Goal: Contribute content: Add original content to the website for others to see

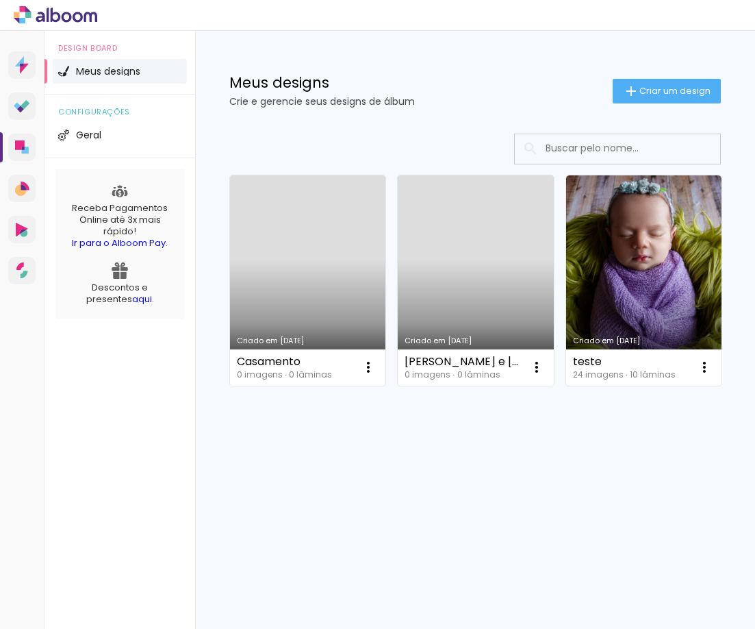
click at [281, 259] on link "Criado em 21/08/25" at bounding box center [307, 280] width 155 height 210
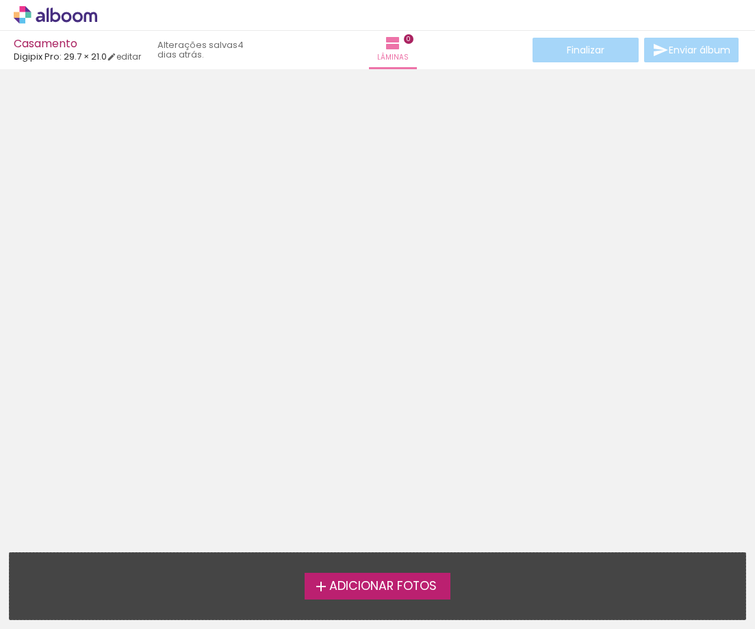
click at [367, 590] on span "Adicionar Fotos" at bounding box center [383, 586] width 108 height 12
click at [0, 0] on input "file" at bounding box center [0, 0] width 0 height 0
